Goal: Information Seeking & Learning: Learn about a topic

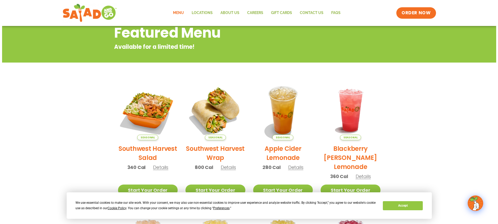
scroll to position [57, 0]
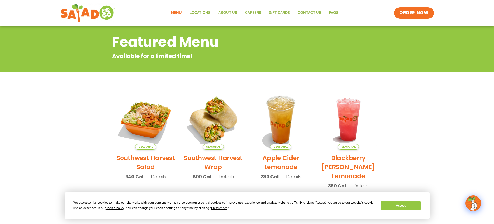
click at [144, 157] on h2 "Southwest Harvest Salad" at bounding box center [146, 162] width 60 height 18
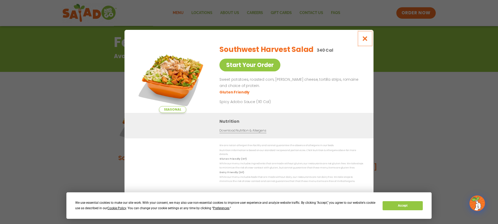
click at [364, 40] on icon "Close modal" at bounding box center [365, 38] width 6 height 5
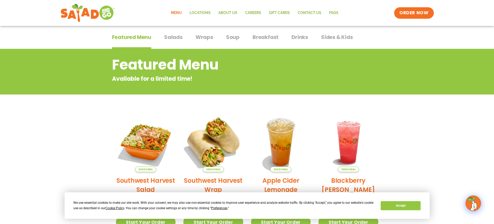
scroll to position [31, 0]
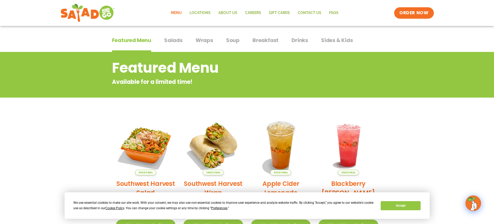
click at [176, 41] on span "Salads" at bounding box center [173, 40] width 18 height 8
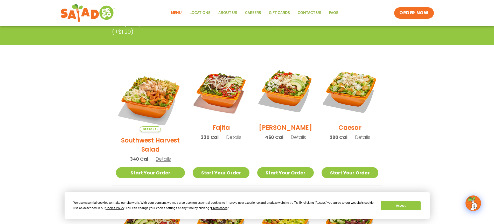
scroll to position [109, 0]
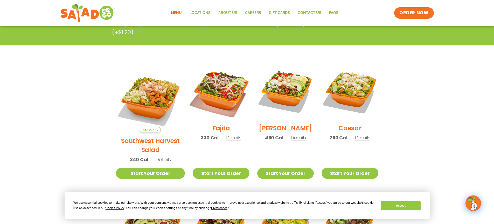
click at [211, 99] on img at bounding box center [221, 91] width 66 height 66
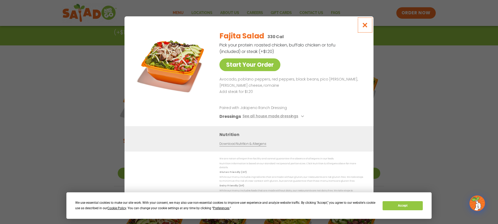
click at [366, 26] on icon "Close modal" at bounding box center [365, 24] width 6 height 5
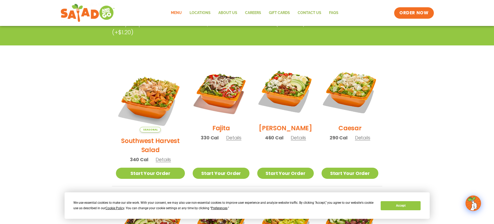
click at [145, 140] on h2 "Southwest Harvest Salad" at bounding box center [150, 145] width 69 height 18
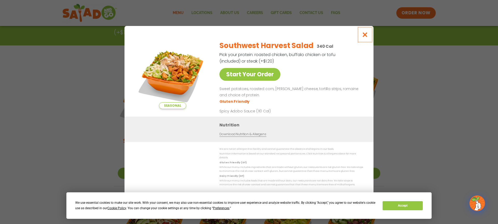
click at [365, 36] on icon "Close modal" at bounding box center [365, 34] width 6 height 5
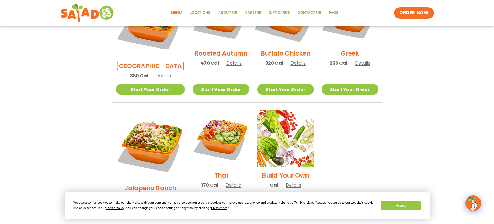
scroll to position [317, 0]
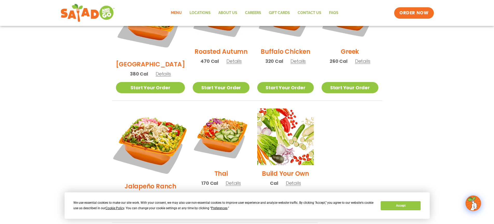
click at [148, 114] on img at bounding box center [150, 143] width 81 height 81
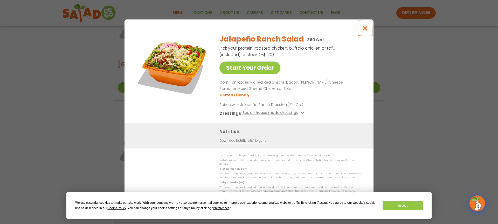
click at [368, 28] on icon "Close modal" at bounding box center [365, 27] width 6 height 5
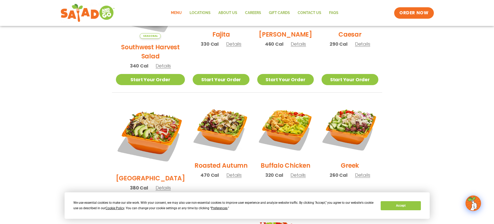
scroll to position [183, 0]
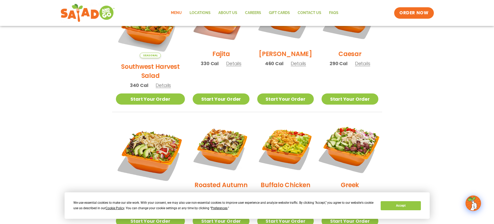
click at [332, 146] on img at bounding box center [350, 148] width 66 height 66
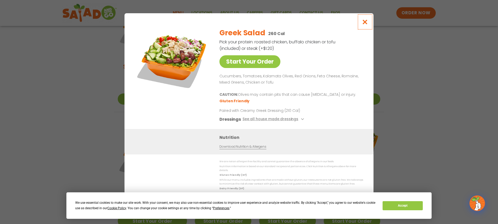
click at [366, 23] on icon "Close modal" at bounding box center [365, 21] width 6 height 5
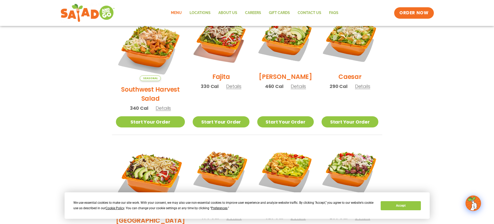
scroll to position [106, 0]
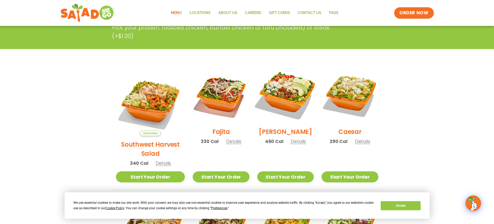
click at [304, 91] on img at bounding box center [285, 95] width 66 height 66
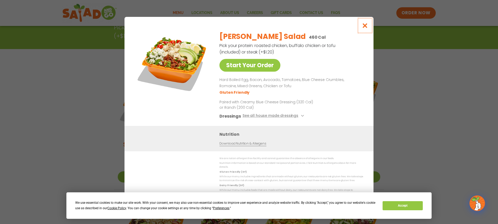
click at [364, 25] on icon "Close modal" at bounding box center [365, 25] width 6 height 5
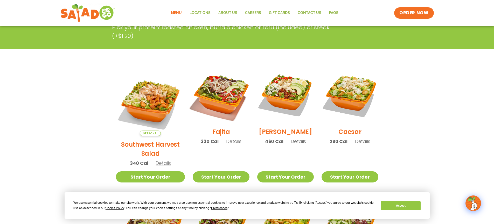
click at [221, 104] on img at bounding box center [221, 95] width 66 height 66
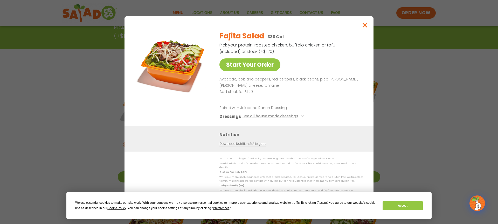
click at [409, 135] on div "Start Your Order Fajita Salad 330 Cal Pick your protein: roasted chicken, buffa…" at bounding box center [249, 112] width 498 height 224
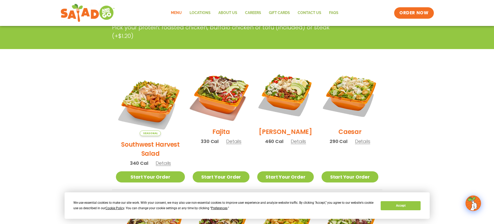
click at [213, 88] on img at bounding box center [221, 95] width 66 height 66
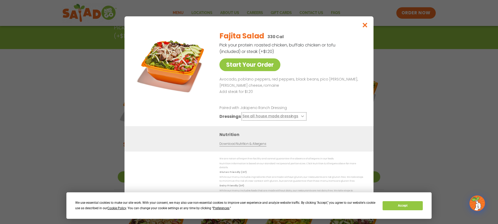
click at [278, 118] on button "See all house made dressings" at bounding box center [274, 116] width 63 height 6
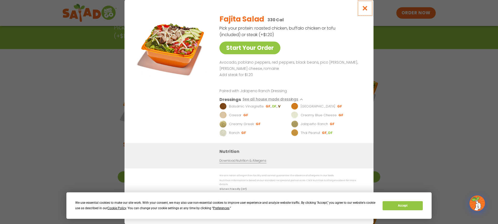
click at [366, 10] on icon "Close modal" at bounding box center [365, 7] width 6 height 5
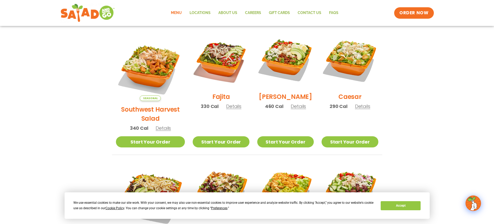
scroll to position [132, 0]
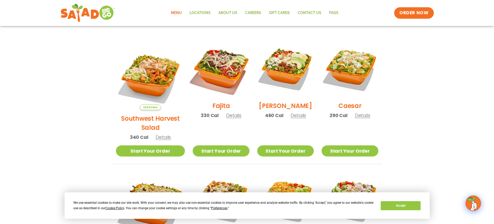
click at [230, 79] on img at bounding box center [221, 69] width 66 height 66
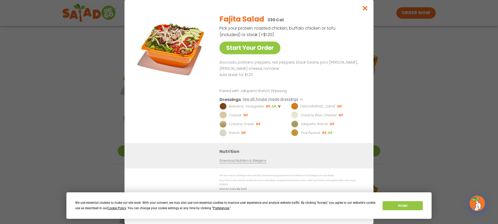
click at [431, 134] on div "Start Your Order Fajita Salad 330 Cal Pick your protein: roasted chicken, buffa…" at bounding box center [249, 112] width 498 height 224
